Goal: Task Accomplishment & Management: Complete application form

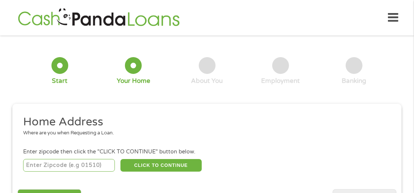
scroll to position [4, 0]
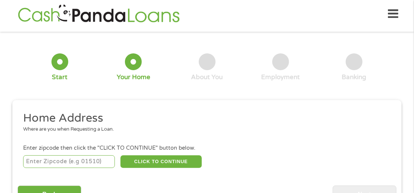
click at [71, 159] on input "number" at bounding box center [69, 161] width 92 height 13
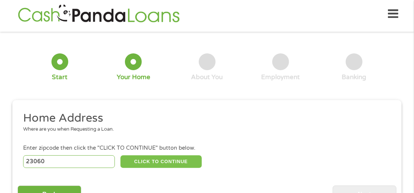
type input "23060"
click at [147, 165] on button "CLICK TO CONTINUE" at bounding box center [160, 161] width 81 height 13
type input "23060"
type input "[PERSON_NAME] [PERSON_NAME]"
select select "[US_STATE]"
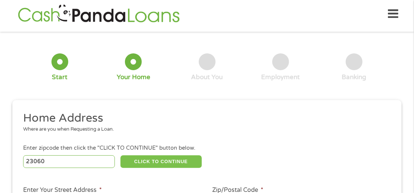
click at [156, 161] on button "CLICK TO CONTINUE" at bounding box center [160, 161] width 81 height 13
click at [159, 163] on button "CLICK TO CONTINUE" at bounding box center [160, 161] width 81 height 13
click at [159, 162] on button "CLICK TO CONTINUE" at bounding box center [160, 161] width 81 height 13
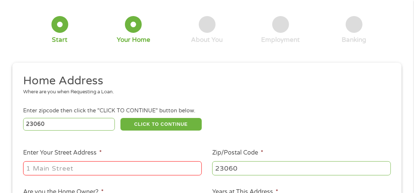
click at [151, 168] on input "Enter Your Street Address *" at bounding box center [112, 168] width 179 height 14
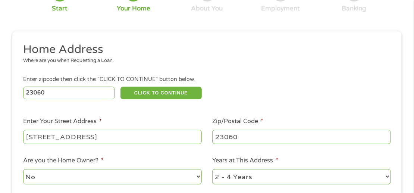
scroll to position [116, 0]
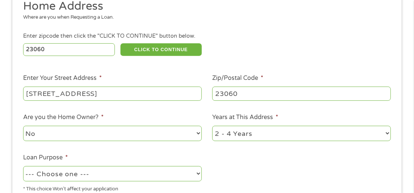
type input "[STREET_ADDRESS]"
click at [314, 135] on select "1 Year or less 1 - 2 Years 2 - 4 Years Over 4 Years" at bounding box center [301, 133] width 179 height 15
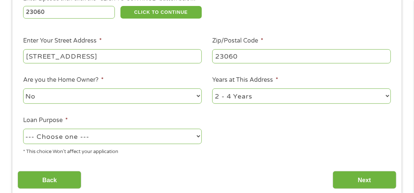
click at [264, 98] on select "1 Year or less 1 - 2 Years 2 - 4 Years Over 4 Years" at bounding box center [301, 95] width 179 height 15
select select "60months"
click at [212, 90] on select "1 Year or less 1 - 2 Years 2 - 4 Years Over 4 Years" at bounding box center [301, 95] width 179 height 15
click at [138, 137] on select "--- Choose one --- Pay Bills Debt Consolidation Home Improvement Major Purchase…" at bounding box center [112, 136] width 179 height 15
select select "medicalexpenses"
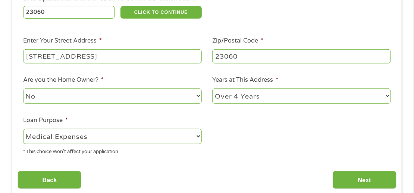
click at [23, 130] on select "--- Choose one --- Pay Bills Debt Consolidation Home Improvement Major Purchase…" at bounding box center [112, 136] width 179 height 15
drag, startPoint x: 57, startPoint y: 181, endPoint x: 268, endPoint y: 159, distance: 211.9
click at [268, 159] on div "Home Address Where are you when Requesting a Loan. Enter zipcode then click the…" at bounding box center [207, 76] width 379 height 228
click at [364, 180] on input "Next" at bounding box center [365, 180] width 64 height 18
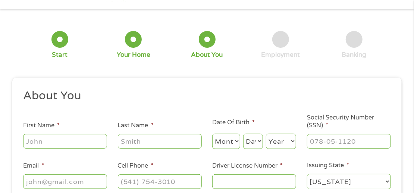
scroll to position [4, 0]
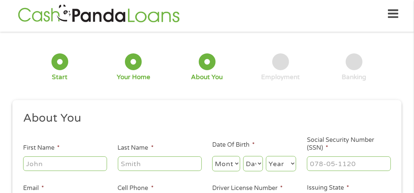
click at [69, 164] on input "First Name *" at bounding box center [65, 163] width 84 height 14
type input "[PERSON_NAME]"
type input "mdowell"
select select "6"
click at [250, 161] on select "Day 1 2 3 4 5 6 7 8 9 10 11 12 13 14 15 16 17 18 19 20 21 22 23 24 25 26 27 28 …" at bounding box center [253, 163] width 20 height 15
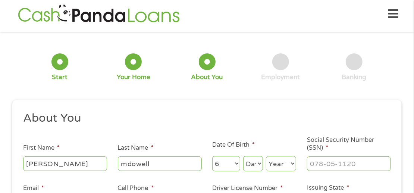
select select "29"
click at [243, 156] on select "Day 1 2 3 4 5 6 7 8 9 10 11 12 13 14 15 16 17 18 19 20 21 22 23 24 25 26 27 28 …" at bounding box center [253, 163] width 20 height 15
click at [280, 168] on select "Year [DATE] 2006 2005 2004 2003 2002 2001 2000 1999 1998 1997 1996 1995 1994 19…" at bounding box center [281, 163] width 30 height 15
select select "1964"
click at [266, 156] on select "Year [DATE] 2006 2005 2004 2003 2002 2001 2000 1999 1998 1997 1996 1995 1994 19…" at bounding box center [281, 163] width 30 height 15
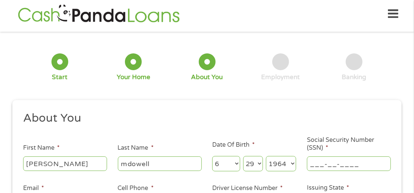
click at [325, 164] on input "___-__-____" at bounding box center [349, 163] width 84 height 14
type input "223-19-7037"
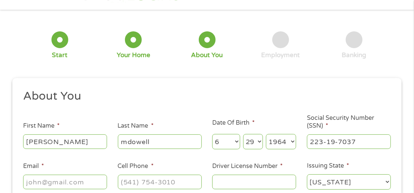
scroll to position [78, 0]
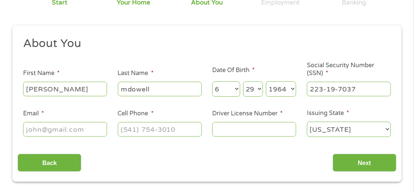
click at [84, 128] on input "Email *" at bounding box center [65, 129] width 84 height 14
type input "[EMAIL_ADDRESS][DOMAIN_NAME]"
click at [144, 128] on input "(___) ___-____" at bounding box center [160, 129] width 84 height 14
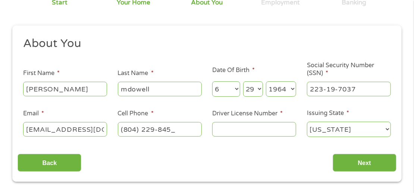
type input "[PHONE_NUMBER]"
click at [227, 130] on input "Driver License Number *" at bounding box center [254, 129] width 84 height 14
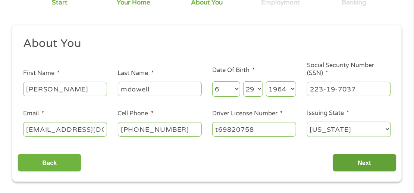
type input "t69820758"
click at [367, 162] on input "Next" at bounding box center [365, 163] width 64 height 18
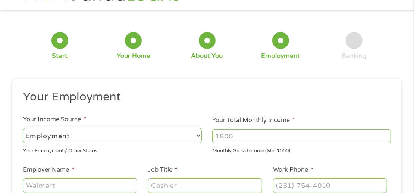
scroll to position [41, 0]
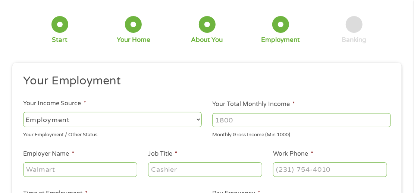
click at [85, 118] on select "--- Choose one --- Employment [DEMOGRAPHIC_DATA] Benefits" at bounding box center [112, 119] width 179 height 15
select select "benefits"
click at [23, 112] on select "--- Choose one --- Employment [DEMOGRAPHIC_DATA] Benefits" at bounding box center [112, 119] width 179 height 15
type input "Other"
type input "[PHONE_NUMBER]"
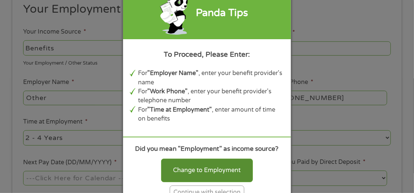
scroll to position [116, 0]
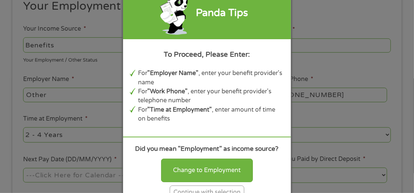
click at [203, 191] on div "Continue with selection" at bounding box center [207, 192] width 75 height 14
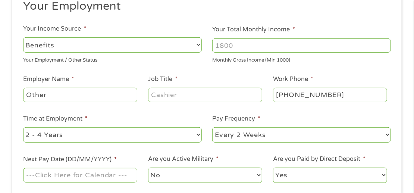
click at [78, 96] on input "Other" at bounding box center [80, 95] width 114 height 14
type input "Otherssa"
drag, startPoint x: 78, startPoint y: 96, endPoint x: -1, endPoint y: 95, distance: 79.5
type input "ssa"
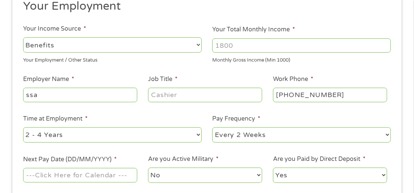
click at [89, 134] on select "--- Choose one --- 1 Year or less 1 - 2 Years 2 - 4 Years Over 4 Years" at bounding box center [112, 134] width 179 height 15
select select "60months"
click at [23, 128] on select "--- Choose one --- 1 Year or less 1 - 2 Years 2 - 4 Years Over 4 Years" at bounding box center [112, 134] width 179 height 15
click at [237, 137] on select "--- Choose one --- Every 2 Weeks Every Week Monthly Semi-Monthly" at bounding box center [301, 134] width 179 height 15
select select "monthly"
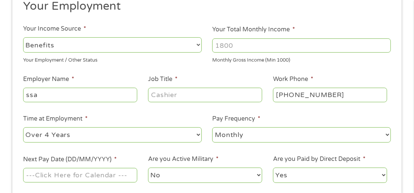
click at [212, 128] on select "--- Choose one --- Every 2 Weeks Every Week Monthly Semi-Monthly" at bounding box center [301, 134] width 179 height 15
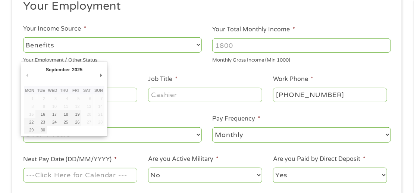
click at [69, 175] on input "Next Pay Date (DD/MM/YYYY) *" at bounding box center [80, 175] width 114 height 14
type input "[DATE]"
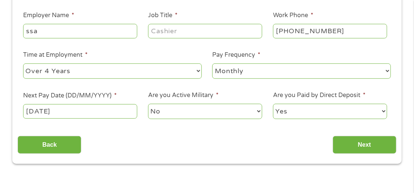
scroll to position [190, 0]
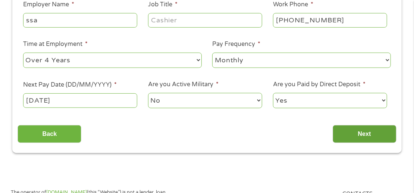
click at [354, 135] on input "Next" at bounding box center [365, 134] width 64 height 18
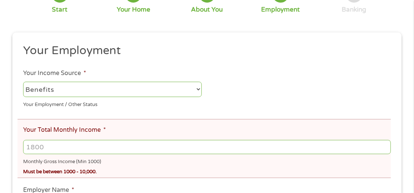
scroll to position [116, 0]
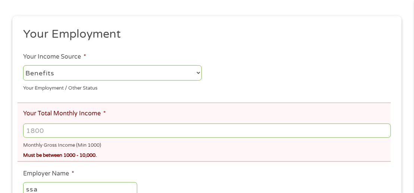
drag, startPoint x: 46, startPoint y: 130, endPoint x: 6, endPoint y: 134, distance: 39.8
click at [6, 134] on div "There was a problem with your submission. Please review the fields below. 1 Sta…" at bounding box center [207, 171] width 403 height 493
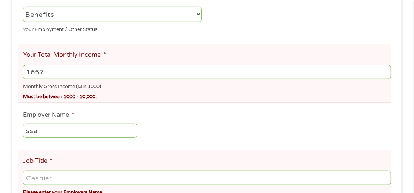
scroll to position [190, 0]
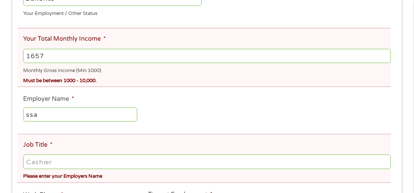
type input "1657"
click at [64, 166] on input "Job Title *" at bounding box center [207, 161] width 368 height 14
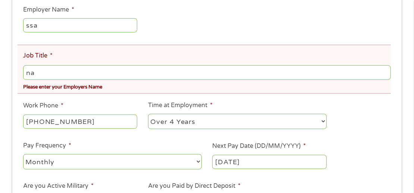
scroll to position [339, 0]
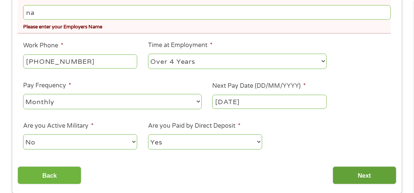
type input "na"
click at [366, 178] on input "Next" at bounding box center [365, 175] width 64 height 18
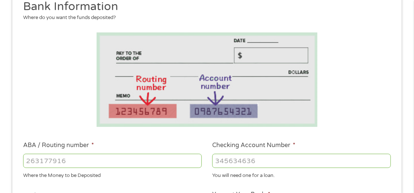
scroll to position [116, 0]
click at [105, 160] on input "ABA / Routing number *" at bounding box center [112, 160] width 179 height 14
type input "031101279"
type input "THE BANCORP BANK"
type input "031101279"
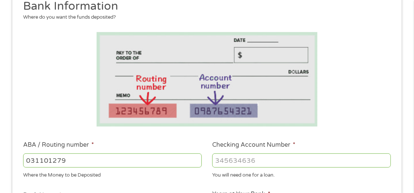
click at [235, 159] on input "Checking Account Number *" at bounding box center [301, 160] width 179 height 14
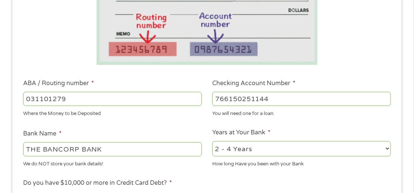
scroll to position [228, 0]
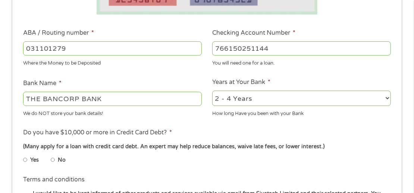
type input "766150251144"
click at [259, 93] on select "2 - 4 Years 6 - 12 Months 1 - 2 Years Over 4 Years" at bounding box center [301, 98] width 179 height 15
select select "24months"
click at [212, 91] on select "2 - 4 Years 6 - 12 Months 1 - 2 Years Over 4 Years" at bounding box center [301, 98] width 179 height 15
click at [25, 160] on input "Yes" at bounding box center [25, 160] width 4 height 12
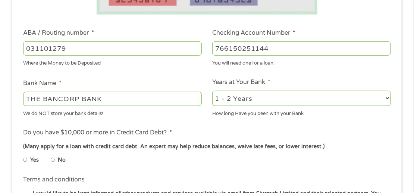
radio input "true"
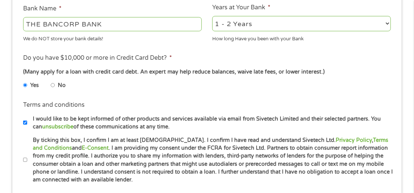
scroll to position [339, 0]
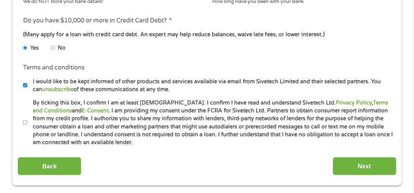
click at [25, 120] on input "By ticking this box, I confirm I am at least [DEMOGRAPHIC_DATA]. I confirm I ha…" at bounding box center [25, 123] width 4 height 12
checkbox input "true"
click at [361, 168] on input "Next" at bounding box center [365, 166] width 64 height 18
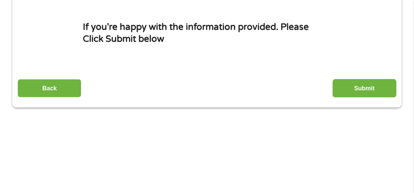
scroll to position [116, 0]
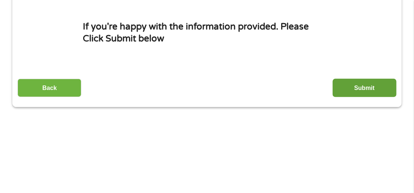
click at [363, 88] on input "Submit" at bounding box center [365, 88] width 64 height 18
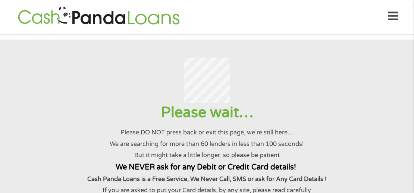
scroll to position [0, 0]
